Goal: Task Accomplishment & Management: Use online tool/utility

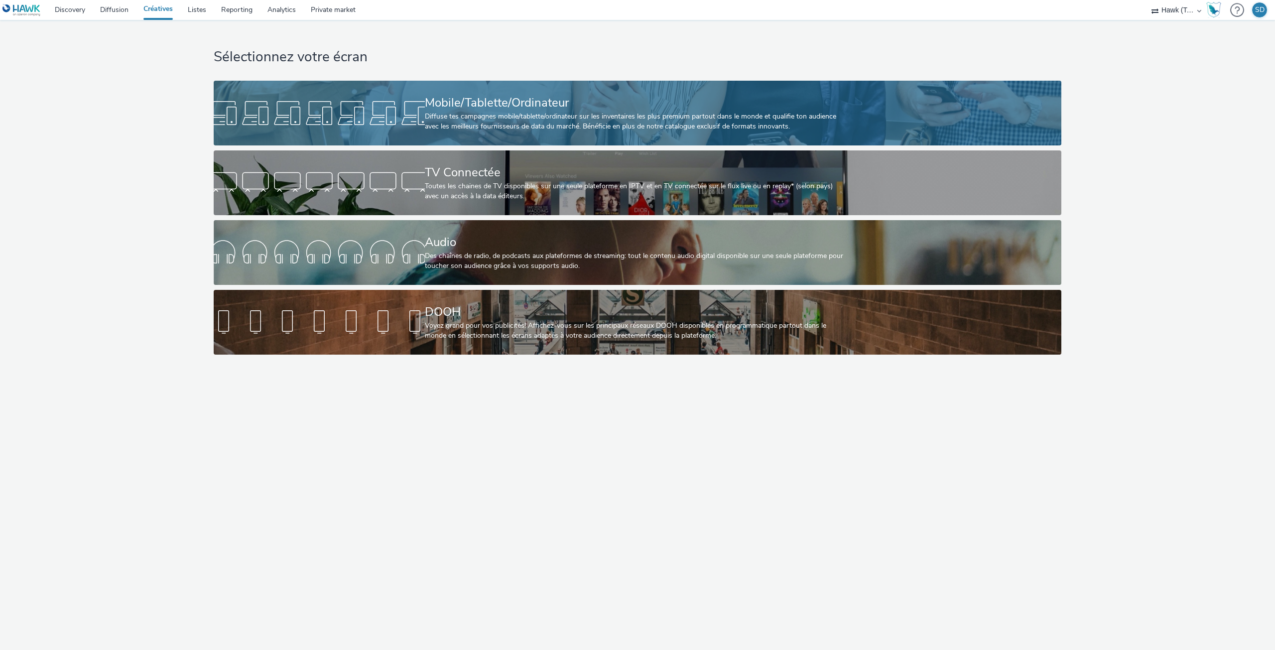
click at [756, 107] on div "Mobile/Tablette/Ordinateur" at bounding box center [636, 102] width 422 height 17
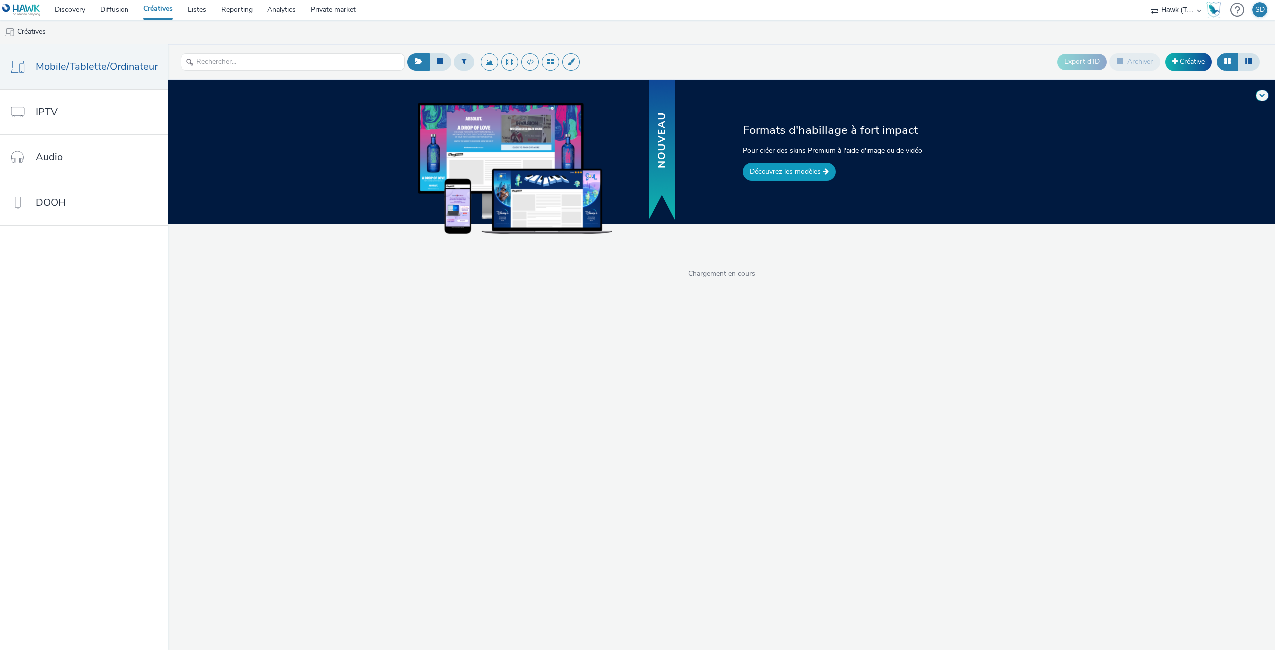
click at [797, 166] on link "Découvrez les modèles" at bounding box center [789, 172] width 93 height 18
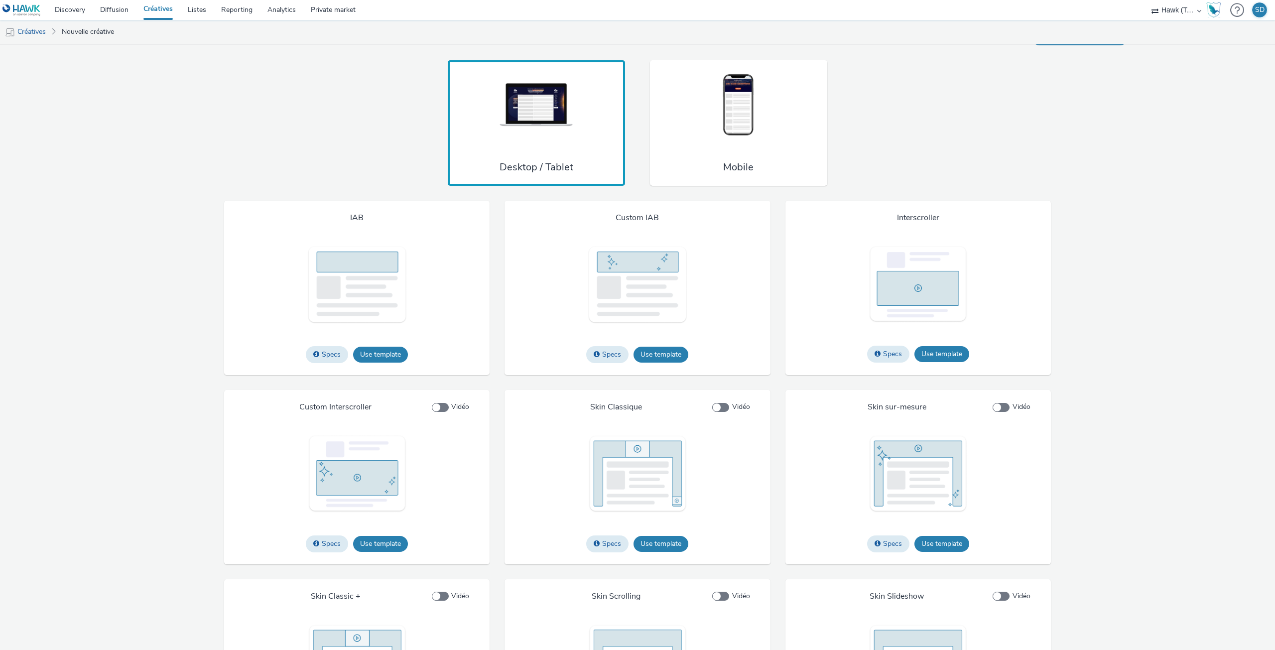
scroll to position [803, 0]
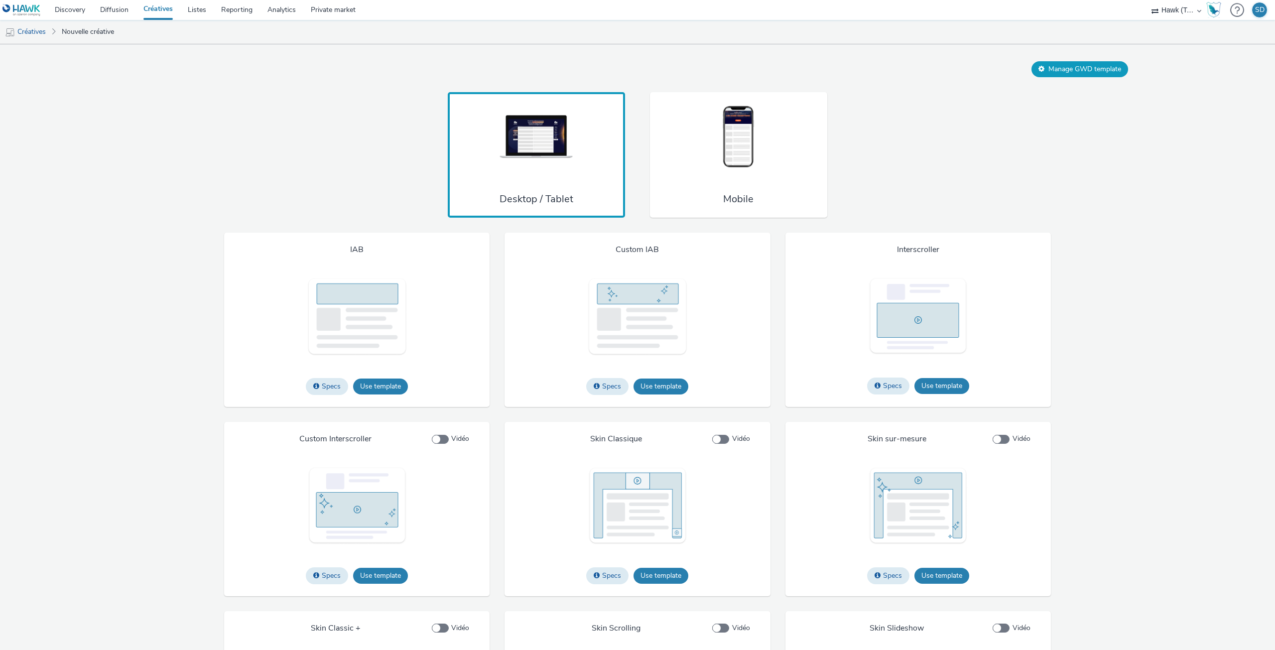
click at [1071, 77] on button "Manage GWD template" at bounding box center [1080, 69] width 97 height 16
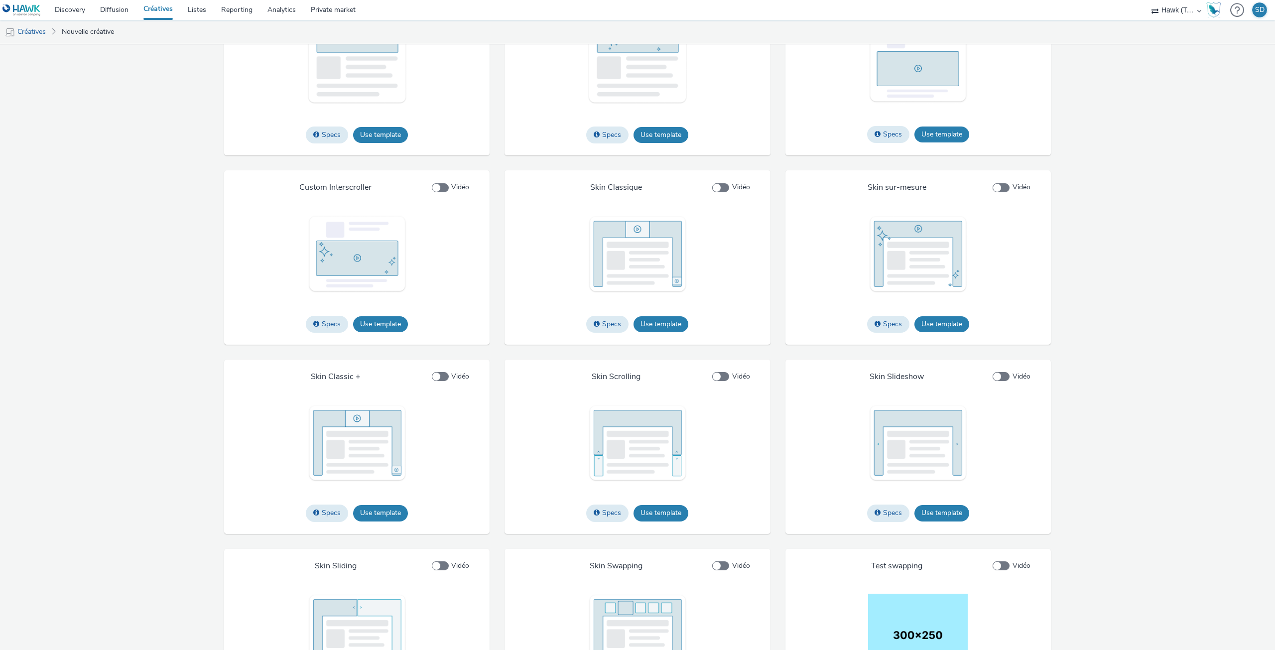
scroll to position [1070, 0]
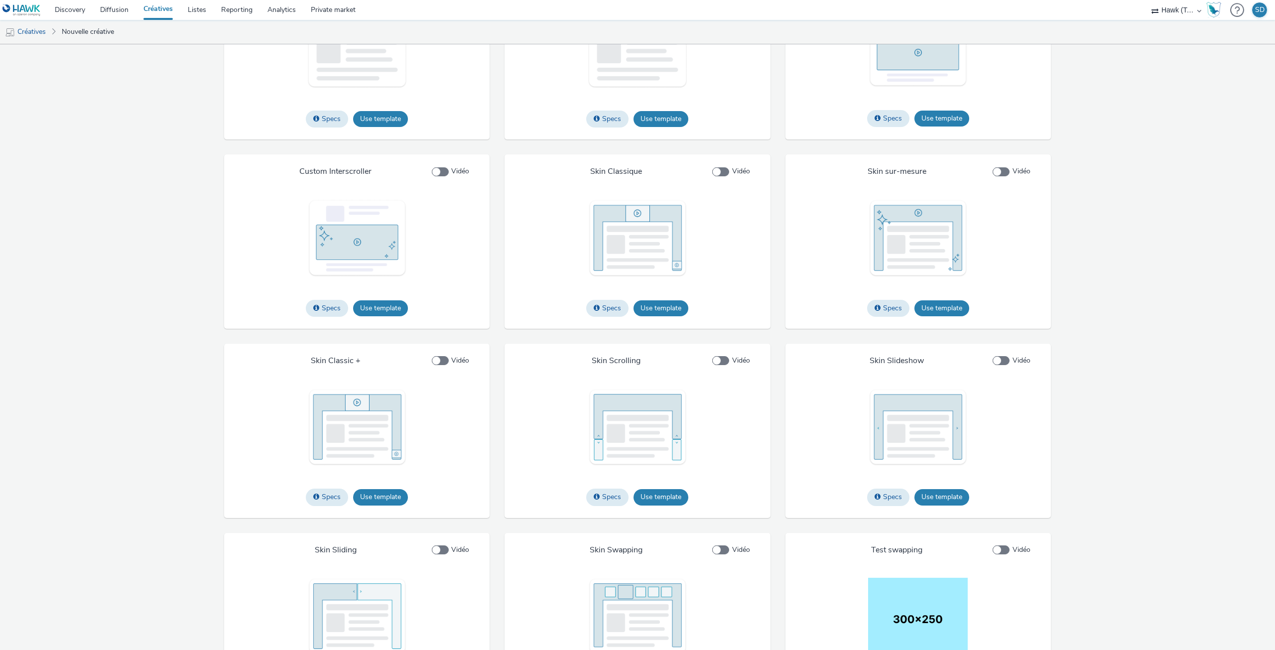
click at [1076, 114] on div "IAB Specs Use template File types jpg png gif Max file size 4 Mo Custom IAB Spe…" at bounding box center [637, 338] width 1063 height 747
click at [377, 505] on button "Use template" at bounding box center [380, 497] width 55 height 16
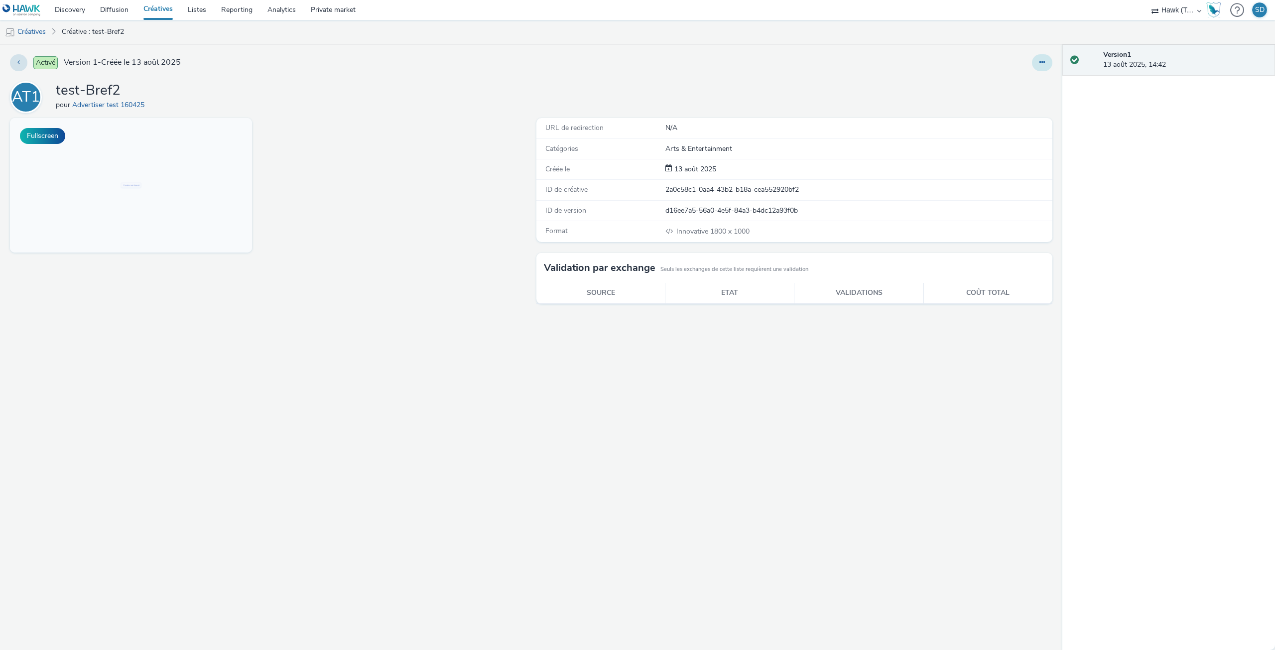
click at [1050, 58] on button at bounding box center [1042, 62] width 20 height 17
click at [1028, 85] on link "Modifier" at bounding box center [1015, 83] width 75 height 20
